Goal: Check status

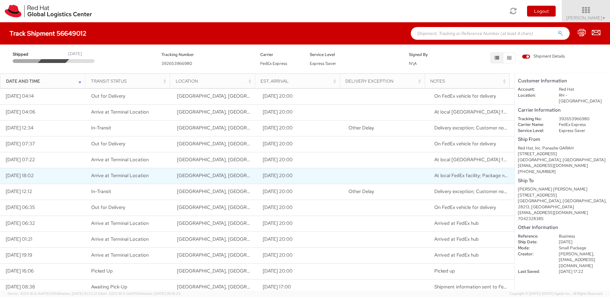
click at [467, 169] on td "At local FedEx facility; Package not delivered/not attempted" at bounding box center [472, 176] width 86 height 16
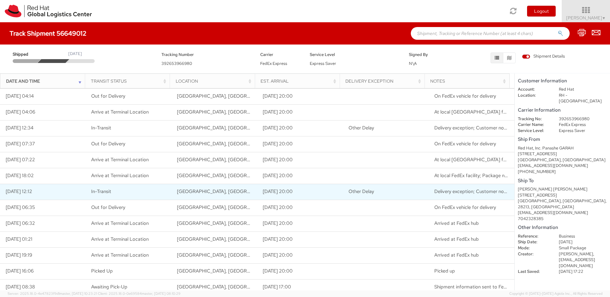
click at [468, 189] on span "Delivery exception; Customer not available or business closed" at bounding box center [501, 191] width 132 height 6
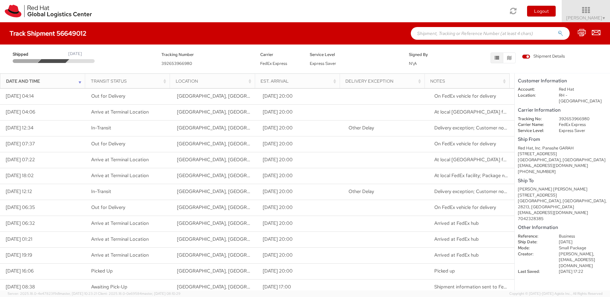
click at [530, 57] on span "Shipment Details" at bounding box center [543, 56] width 43 height 6
click at [0, 0] on input "Shipment Details" at bounding box center [0, 0] width 0 height 0
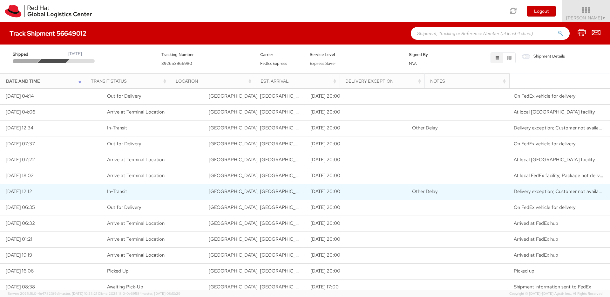
click at [542, 193] on span "Delivery exception; Customer not available or business closed" at bounding box center [580, 191] width 132 height 6
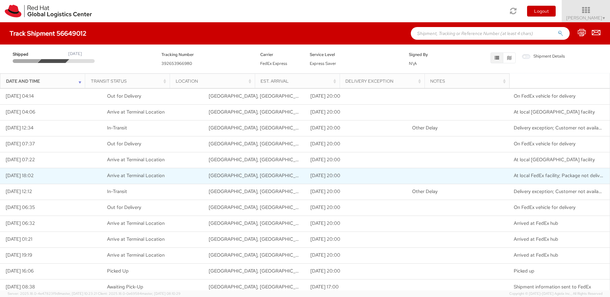
click at [546, 177] on span "At local FedEx facility; Package not delivered/not attempted" at bounding box center [578, 175] width 129 height 6
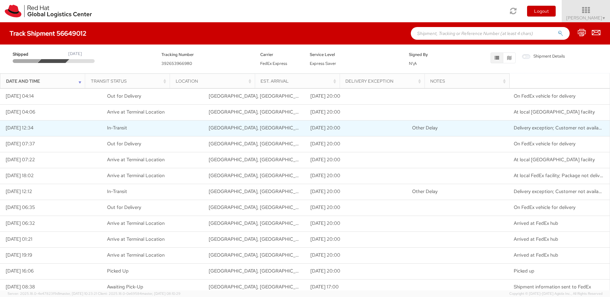
click at [543, 130] on span "Delivery exception; Customer not available or business closed" at bounding box center [580, 128] width 132 height 6
